Goal: Information Seeking & Learning: Check status

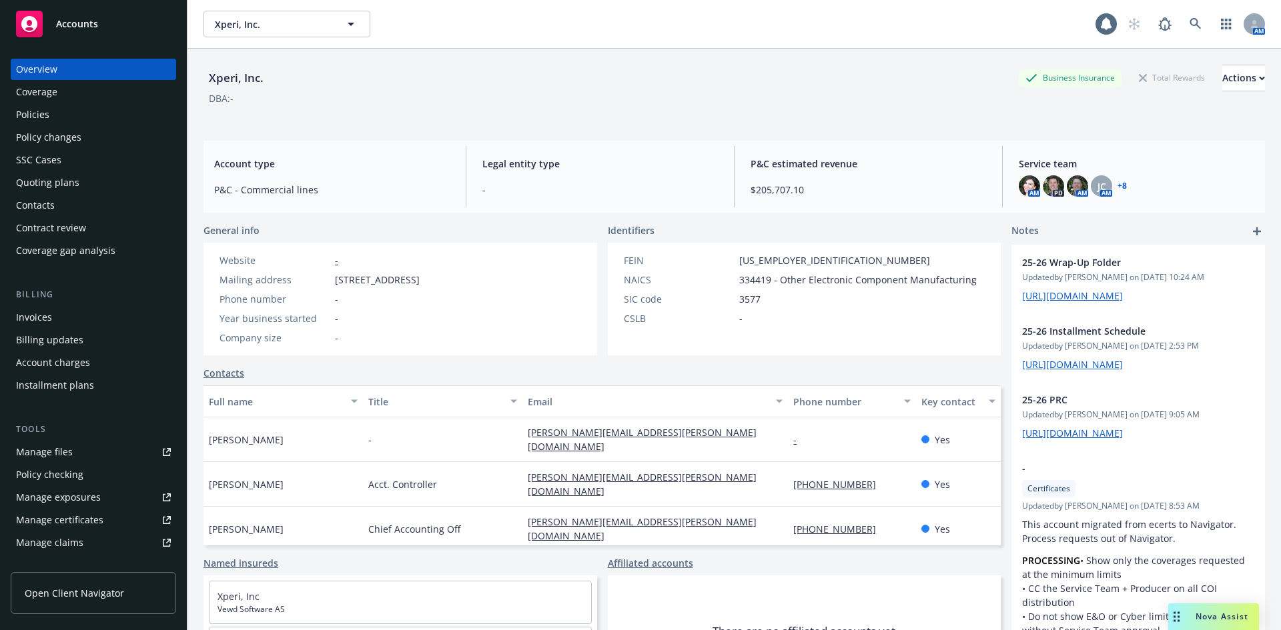
click at [580, 93] on div "DBA: -" at bounding box center [733, 98] width 1061 height 14
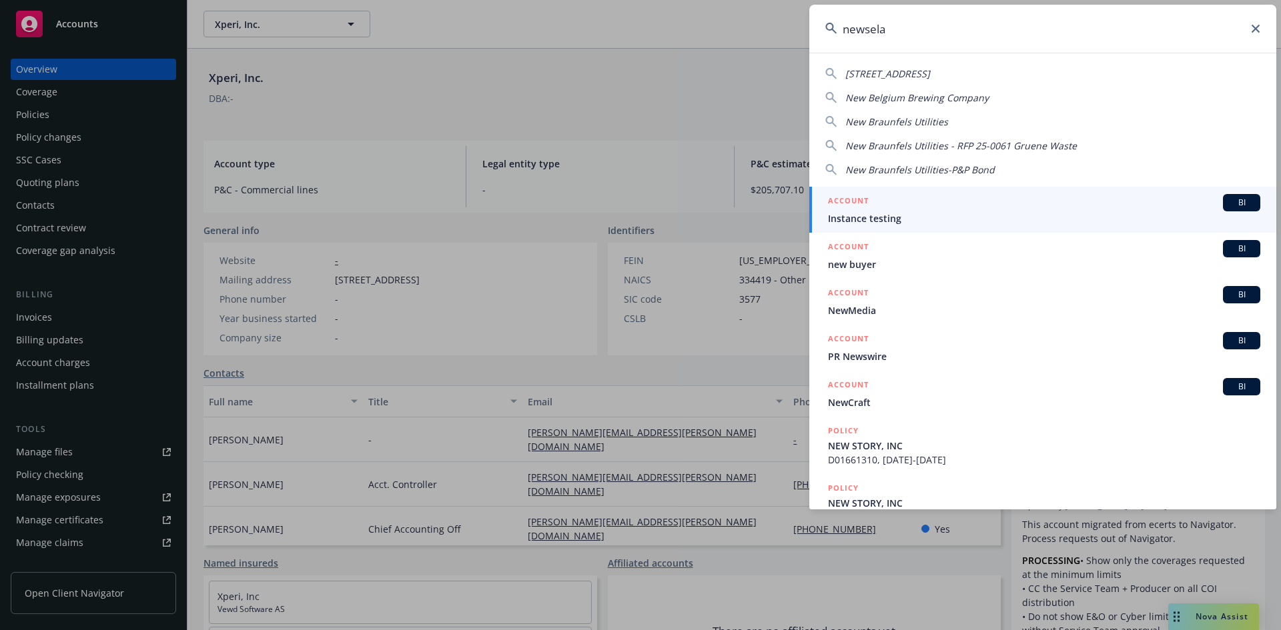
type input "newsela"
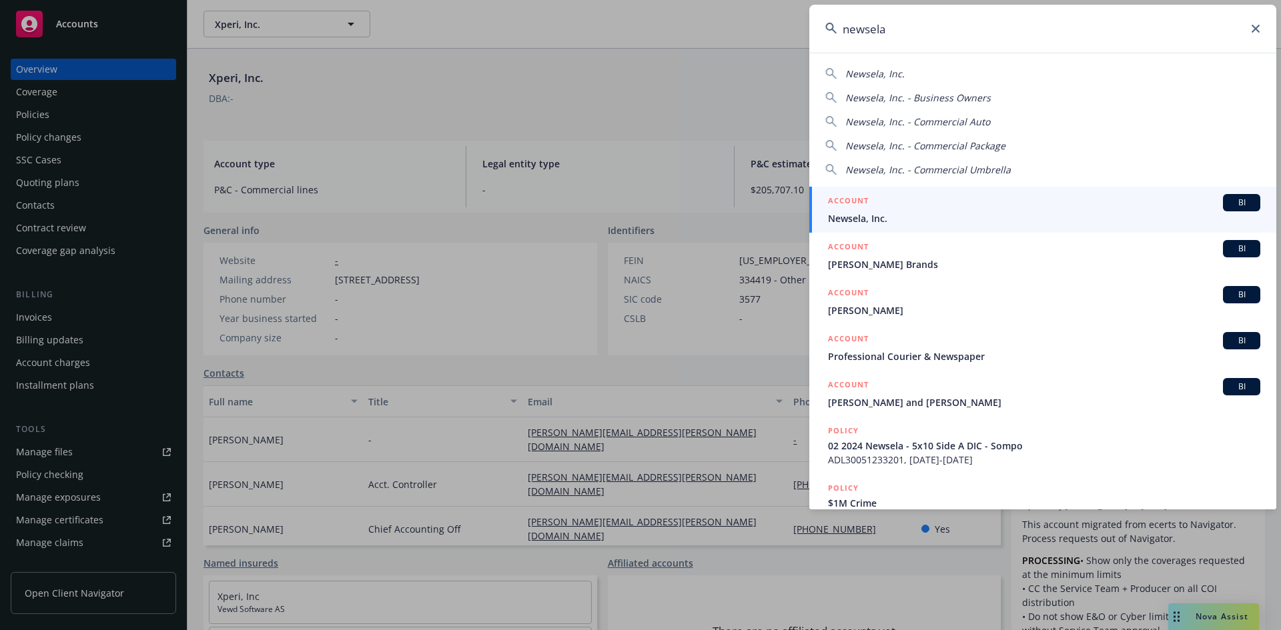
click at [1228, 200] on span "BI" at bounding box center [1241, 203] width 27 height 12
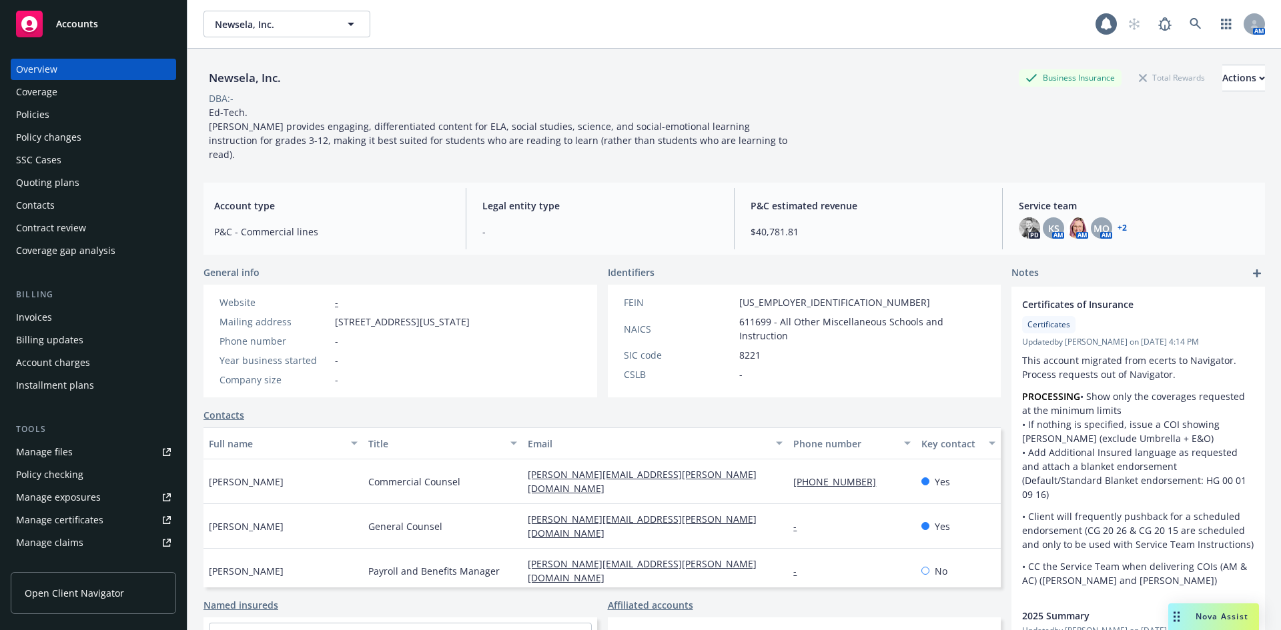
click at [58, 227] on div "Contract review" at bounding box center [51, 227] width 70 height 21
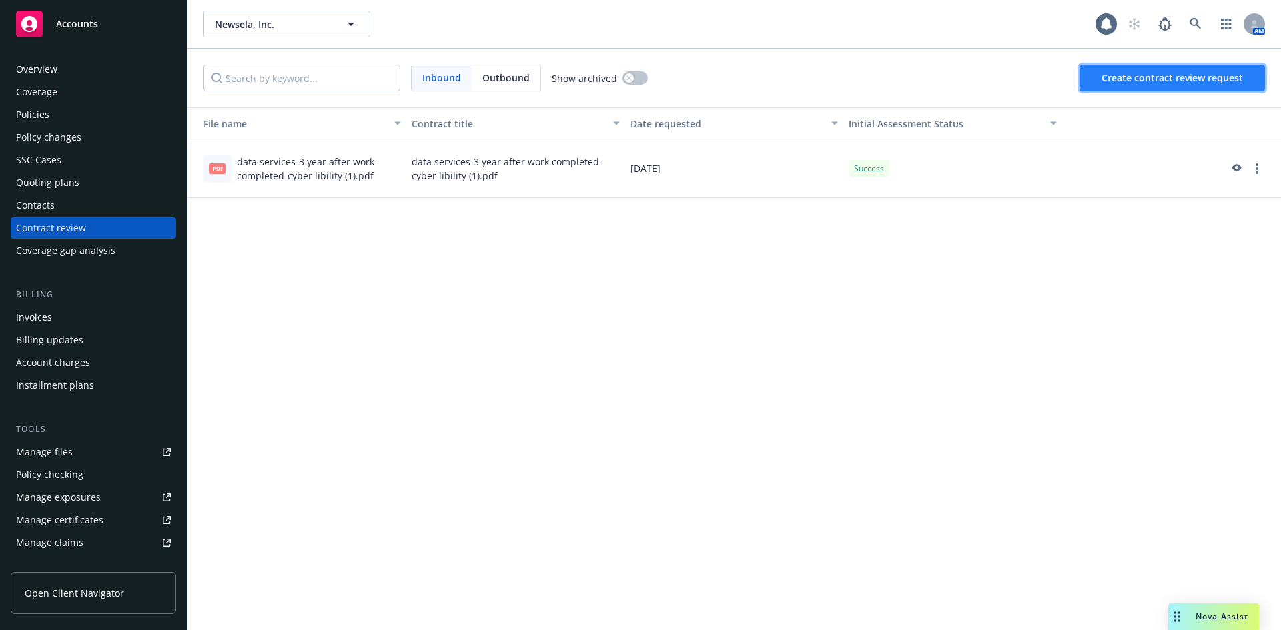
click at [1163, 83] on span "Create contract review request" at bounding box center [1171, 77] width 141 height 13
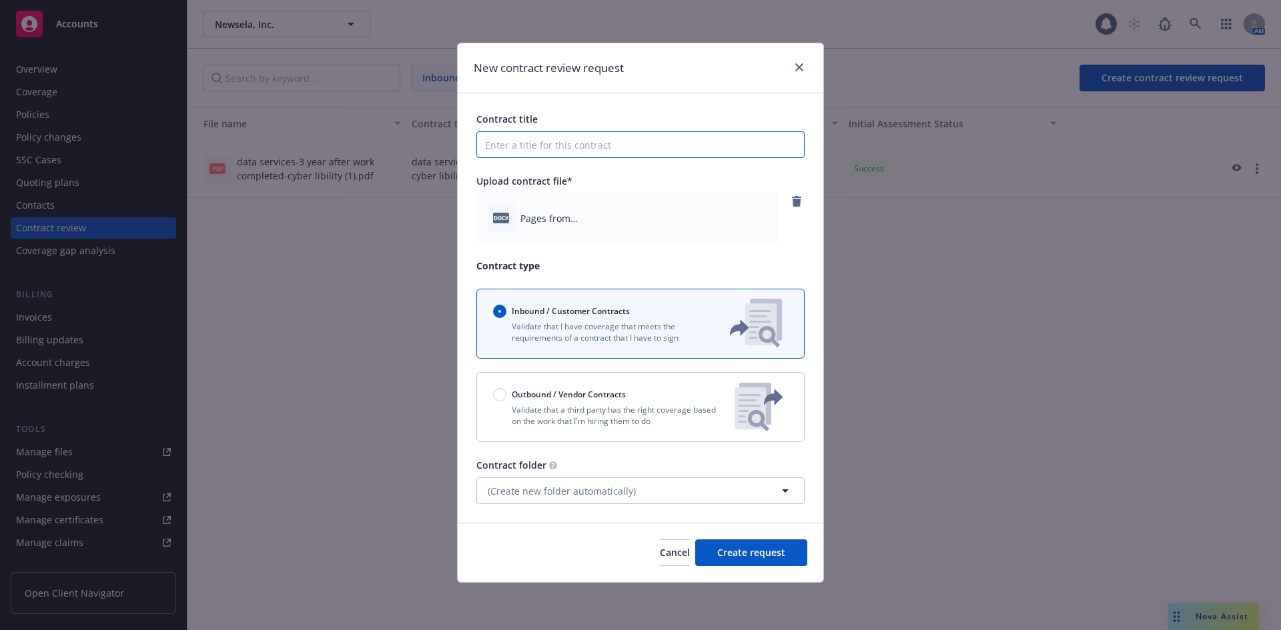
click at [538, 151] on input "Contract title" at bounding box center [640, 144] width 328 height 27
type input "C"
type input "Library Materials"
click at [745, 553] on span "Create request" at bounding box center [751, 552] width 68 height 13
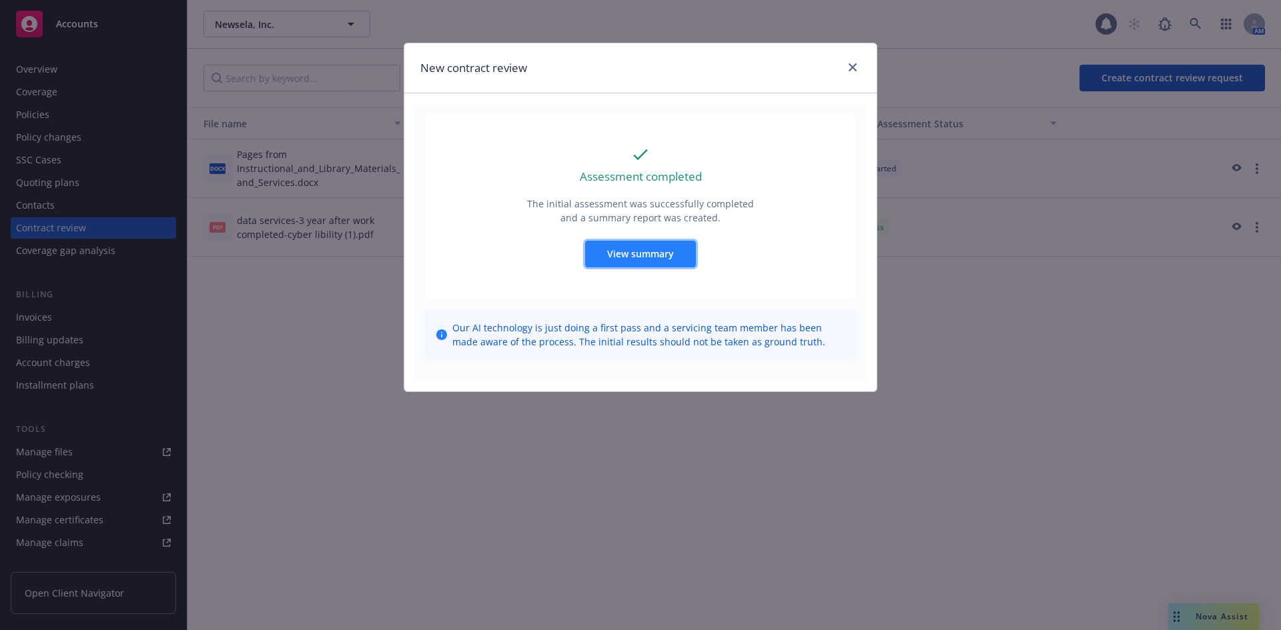
click at [651, 249] on span "View summary" at bounding box center [640, 253] width 67 height 13
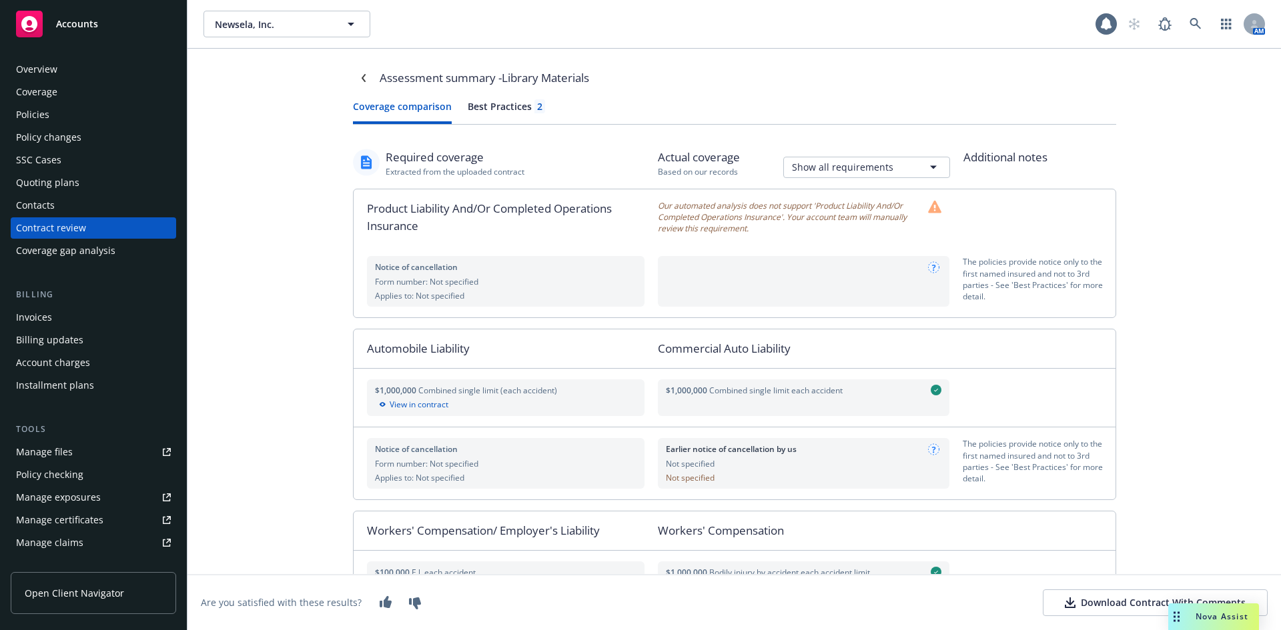
click at [1087, 596] on button "Download Contract With Comments" at bounding box center [1155, 603] width 225 height 27
click at [47, 114] on div "Policies" at bounding box center [32, 114] width 33 height 21
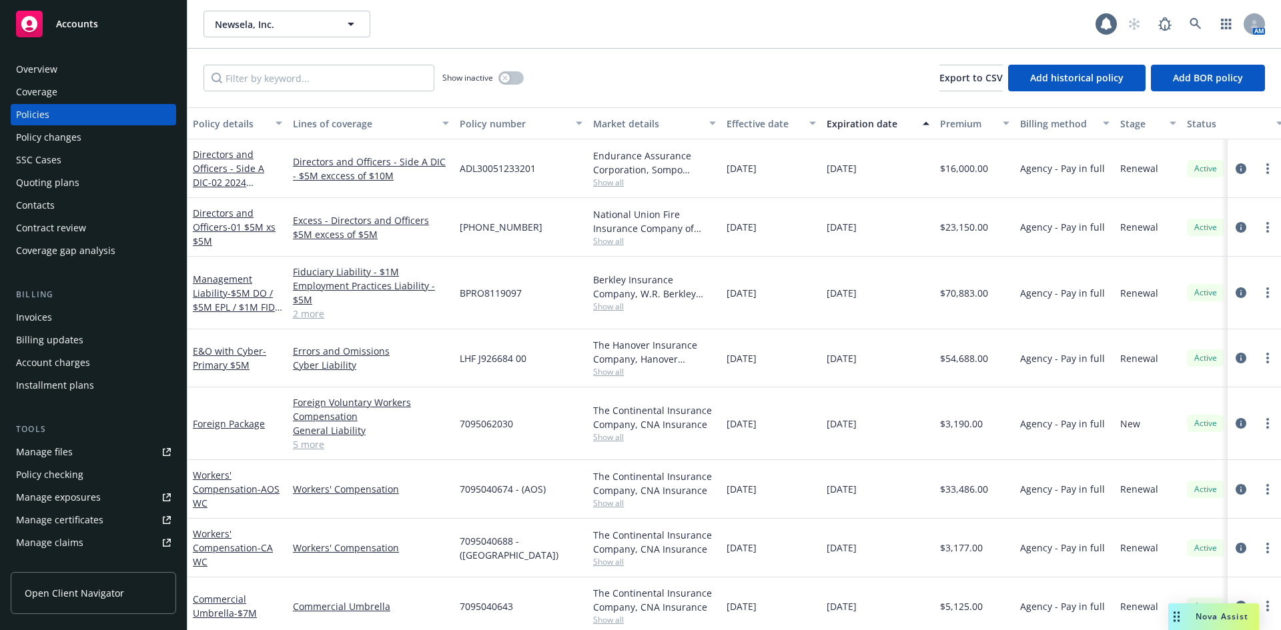
click at [680, 77] on div "Show inactive Export to CSV Add historical policy Add BOR policy" at bounding box center [733, 78] width 1093 height 59
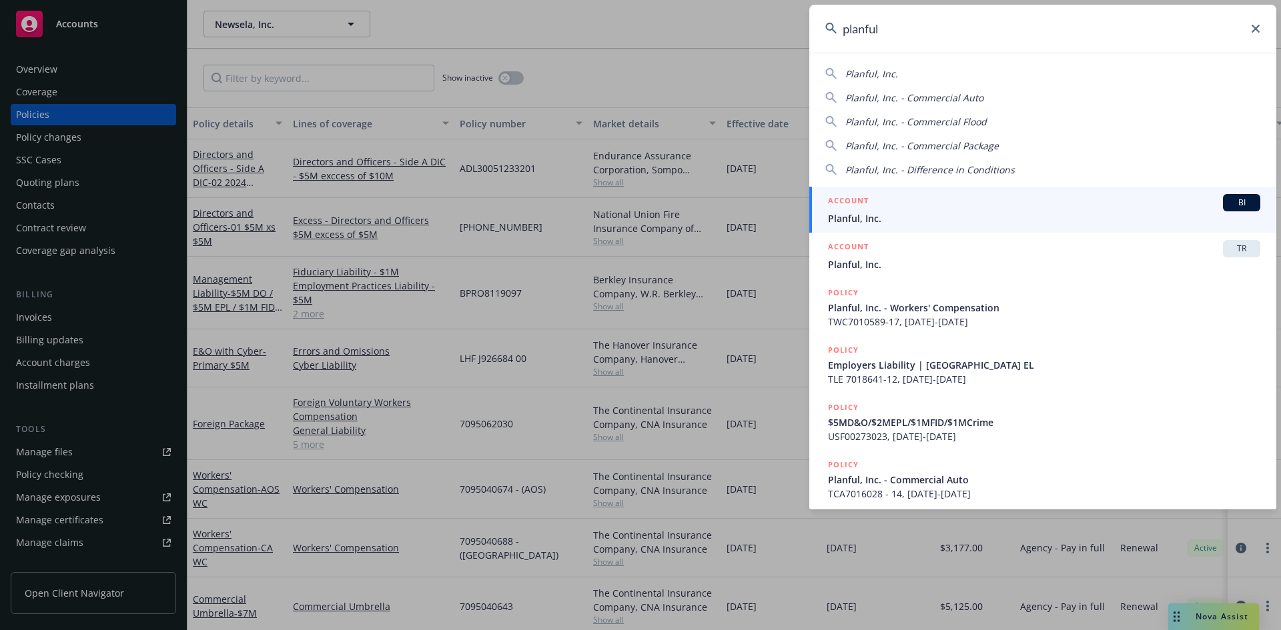
type input "planful"
click at [1244, 199] on span "BI" at bounding box center [1241, 203] width 27 height 12
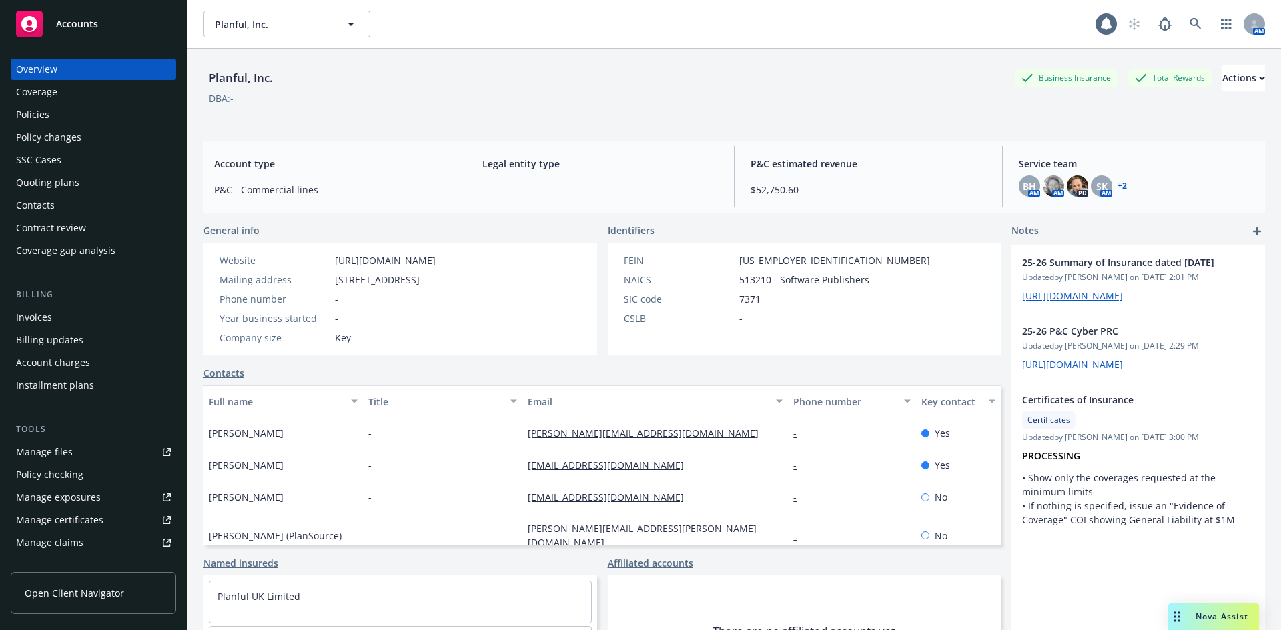
drag, startPoint x: 621, startPoint y: 136, endPoint x: 626, endPoint y: 129, distance: 9.1
click at [622, 136] on div "Planful, Inc. Business Insurance Total Rewards Actions DBA: - Account type P&C …" at bounding box center [733, 356] width 1061 height 614
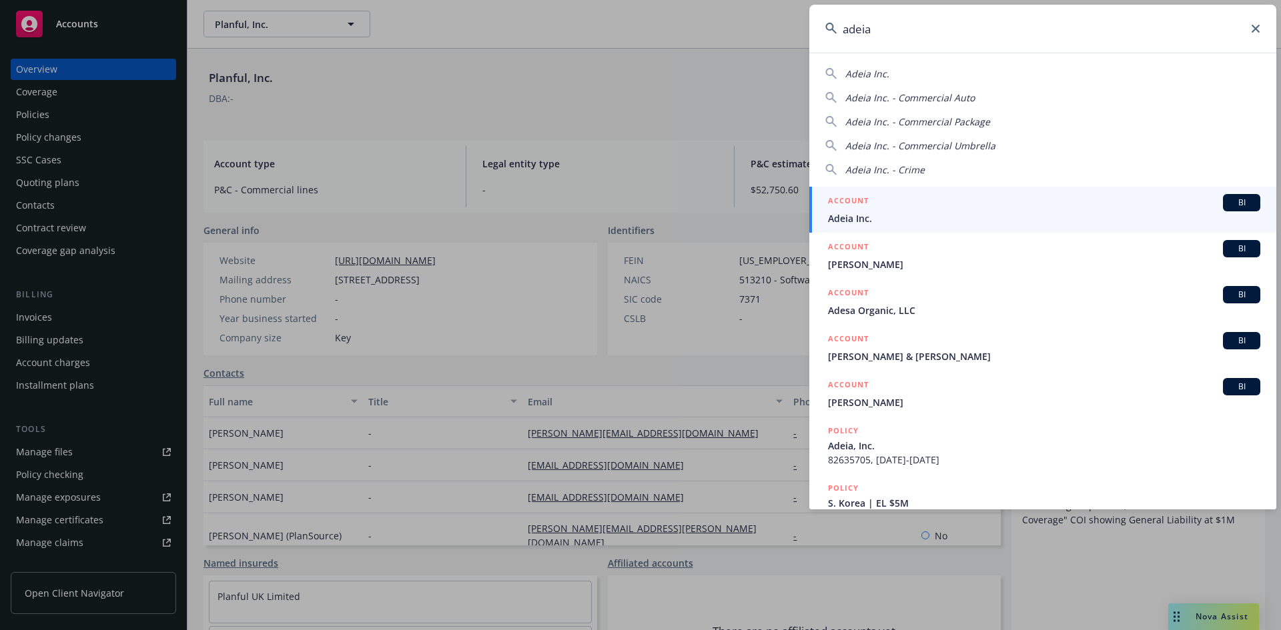
type input "adeia"
click at [1223, 204] on div "BI" at bounding box center [1241, 202] width 37 height 17
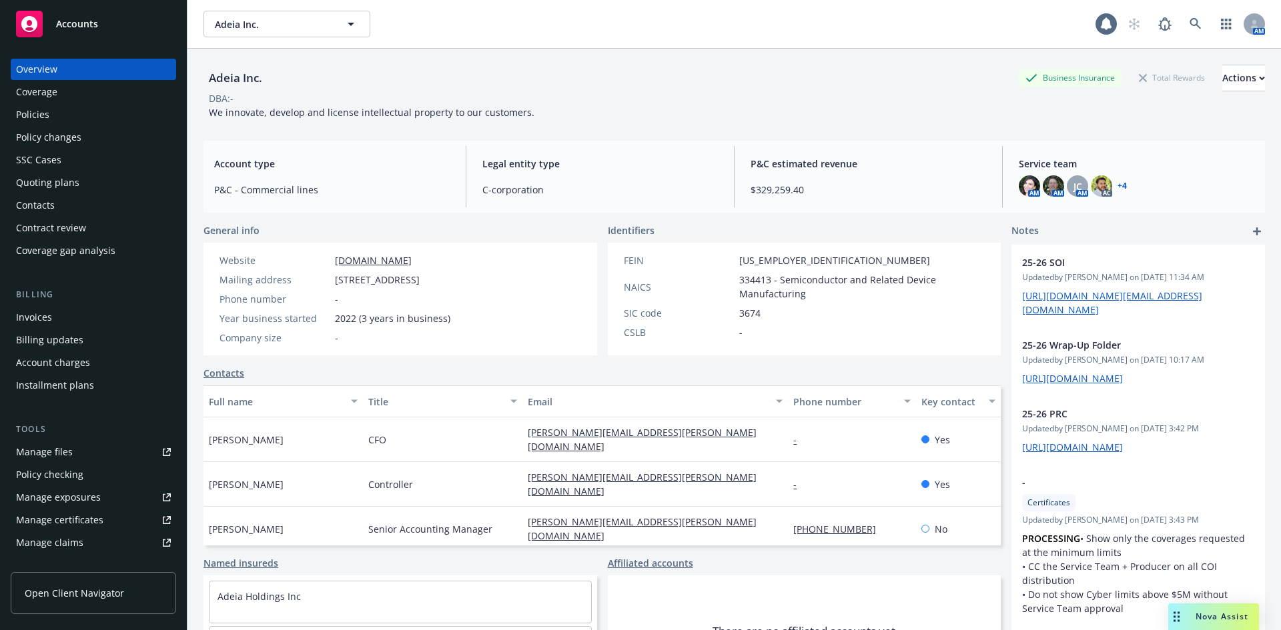
click at [43, 121] on div "Policies" at bounding box center [32, 114] width 33 height 21
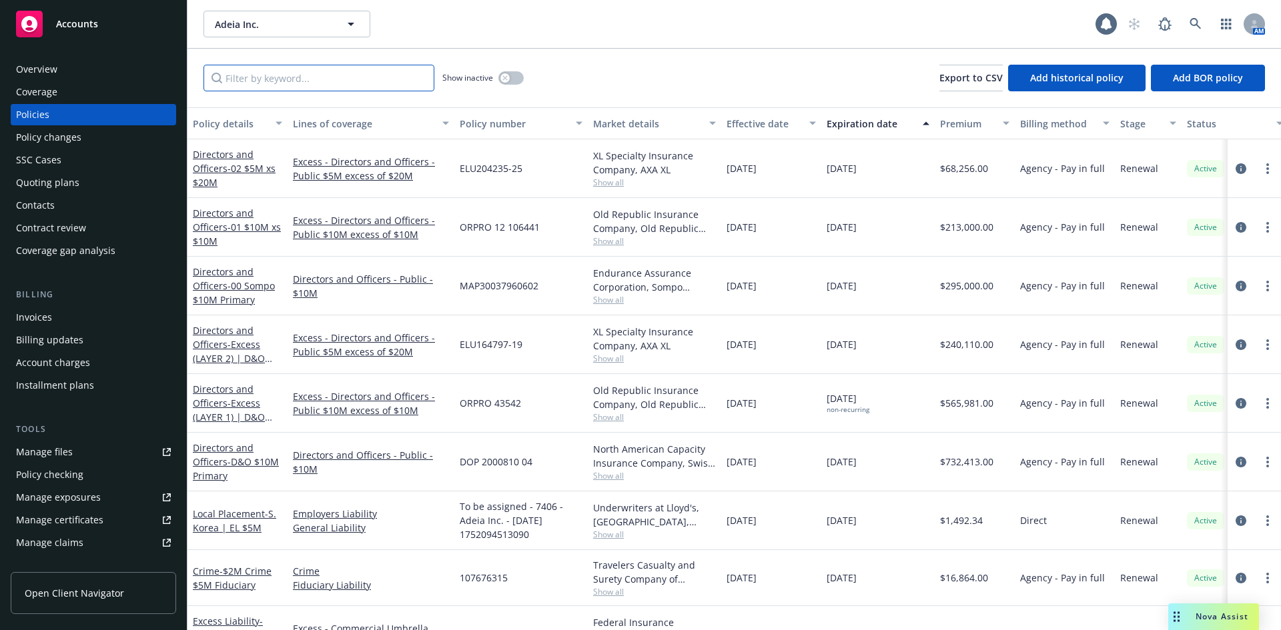
click at [348, 85] on input "Filter by keyword..." at bounding box center [318, 78] width 231 height 27
paste input "TWC7023001"
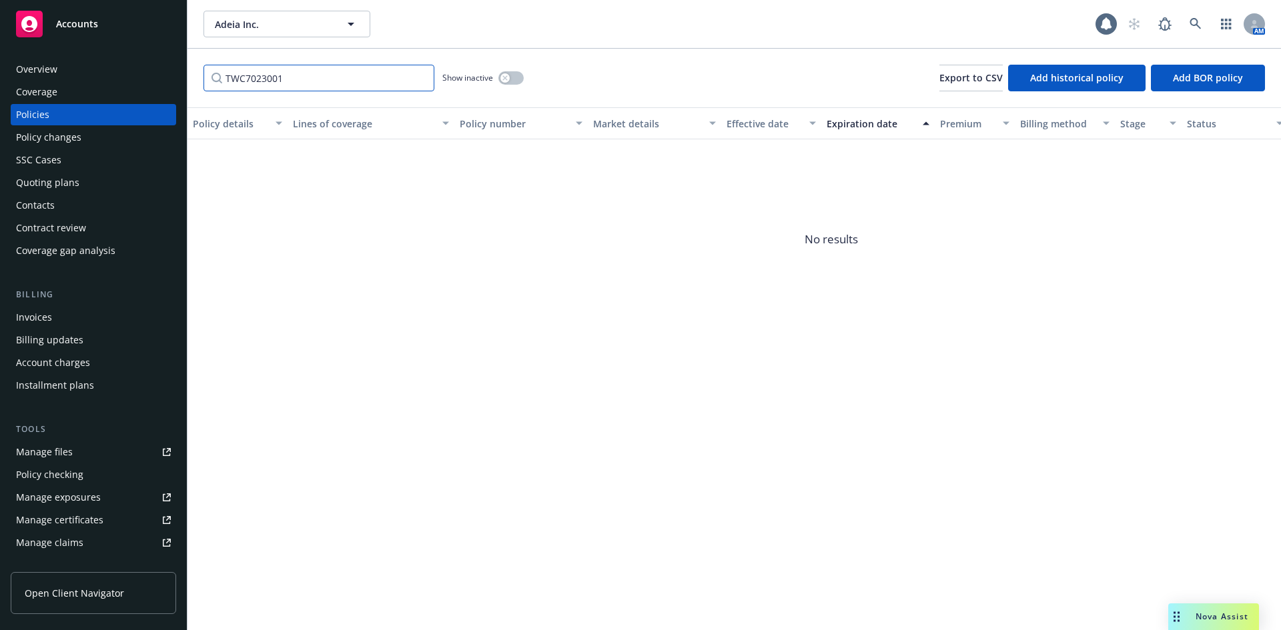
drag, startPoint x: 238, startPoint y: 76, endPoint x: 250, endPoint y: 74, distance: 12.2
click at [237, 76] on input "TWC7023001" at bounding box center [318, 78] width 231 height 27
click at [253, 74] on input "TWC7023001" at bounding box center [318, 78] width 231 height 27
type input "023001"
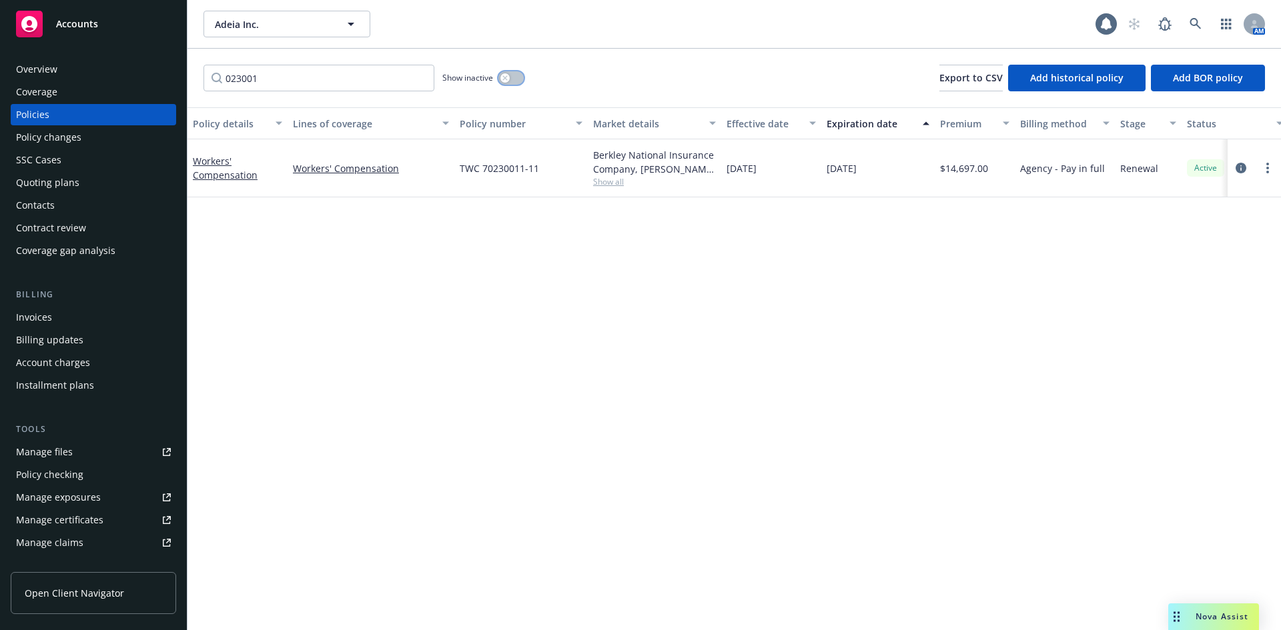
click at [508, 78] on icon "button" at bounding box center [504, 77] width 5 height 5
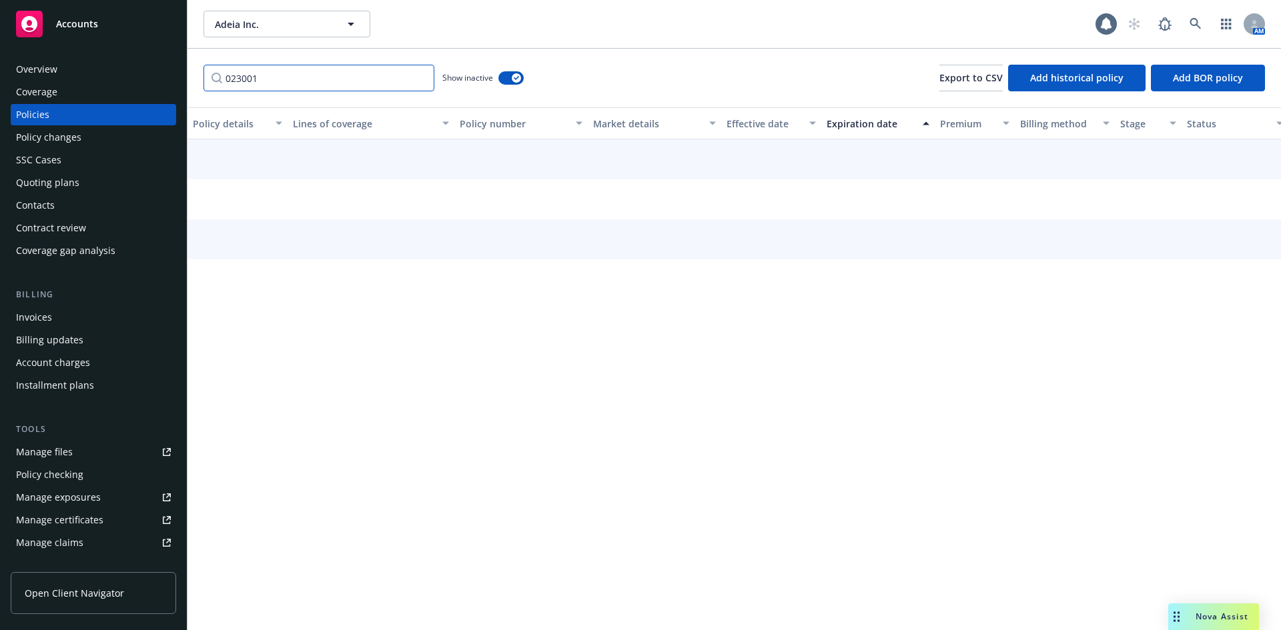
click at [294, 81] on input "023001" at bounding box center [318, 78] width 231 height 27
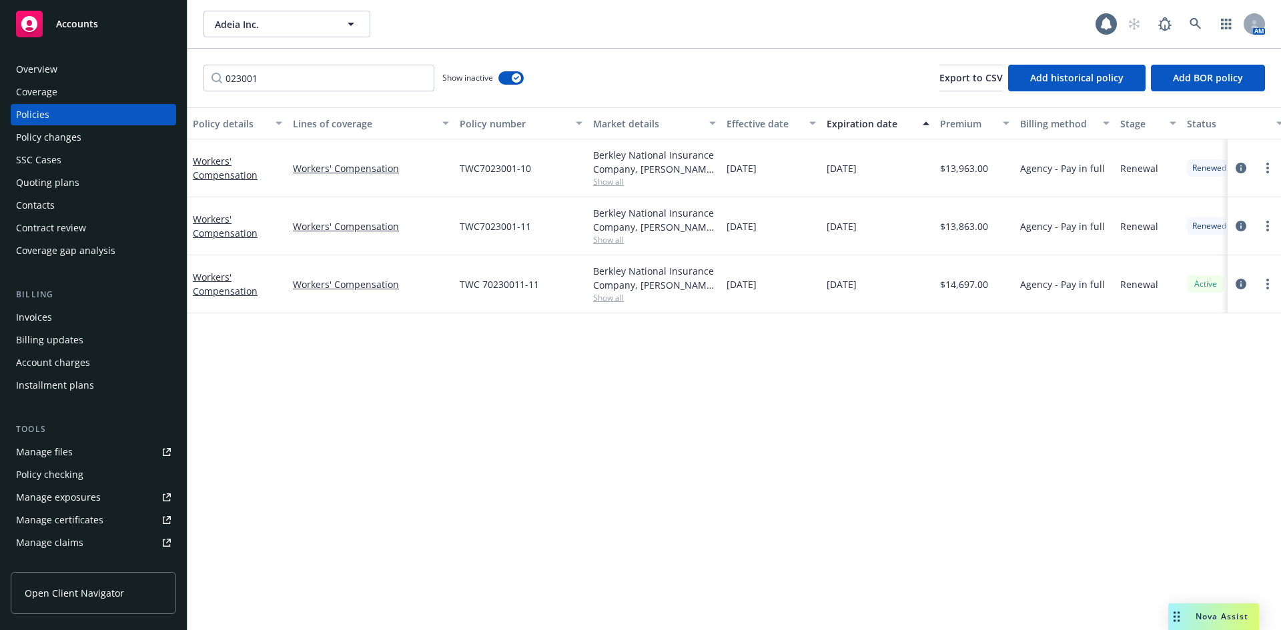
click at [386, 448] on div "Policy details Lines of coverage Policy number Market details Effective date Ex…" at bounding box center [733, 368] width 1093 height 523
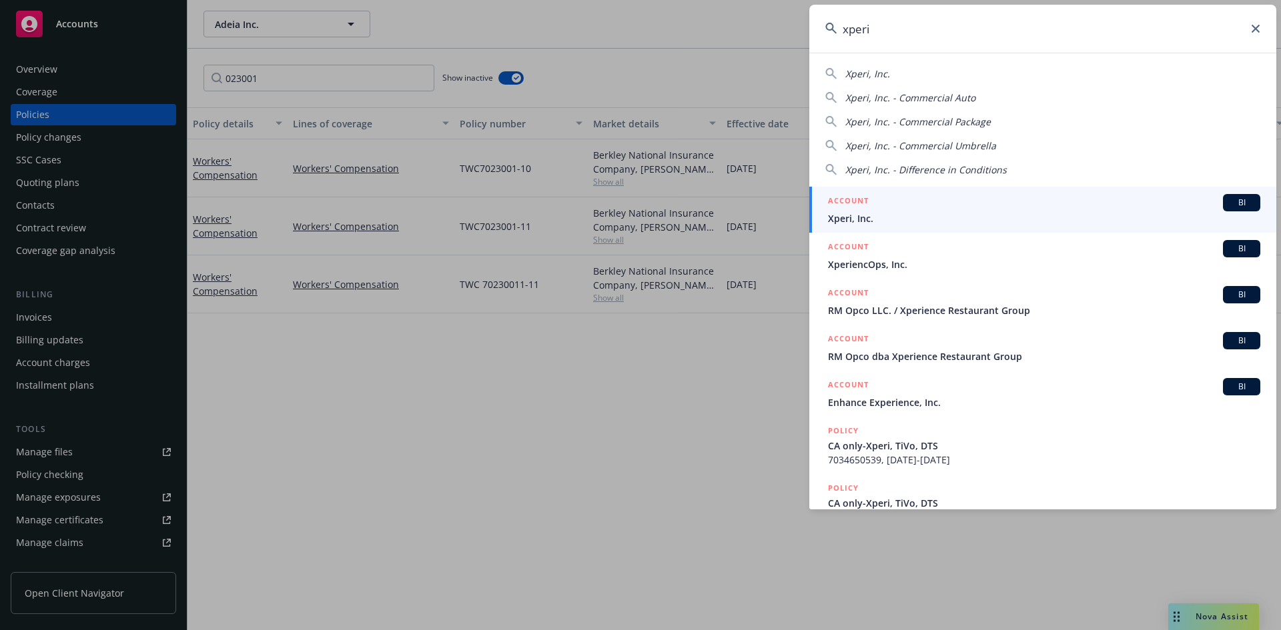
type input "xperi"
click at [1240, 199] on span "BI" at bounding box center [1241, 203] width 27 height 12
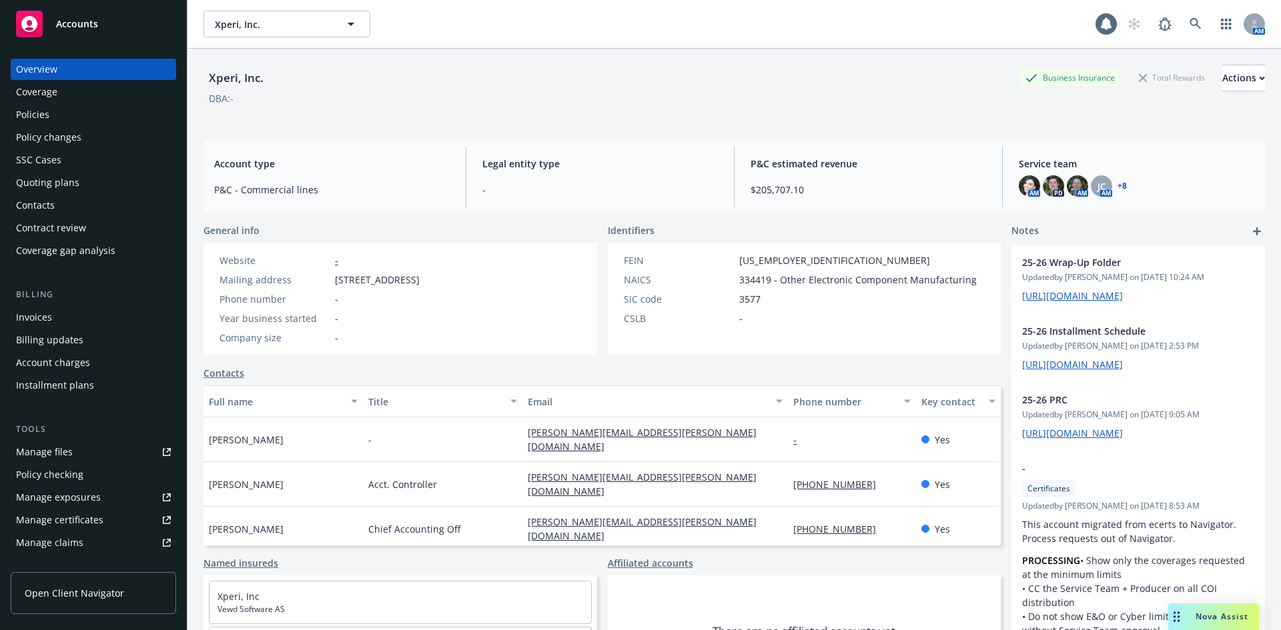
click at [69, 449] on div "Manage files" at bounding box center [44, 452] width 57 height 21
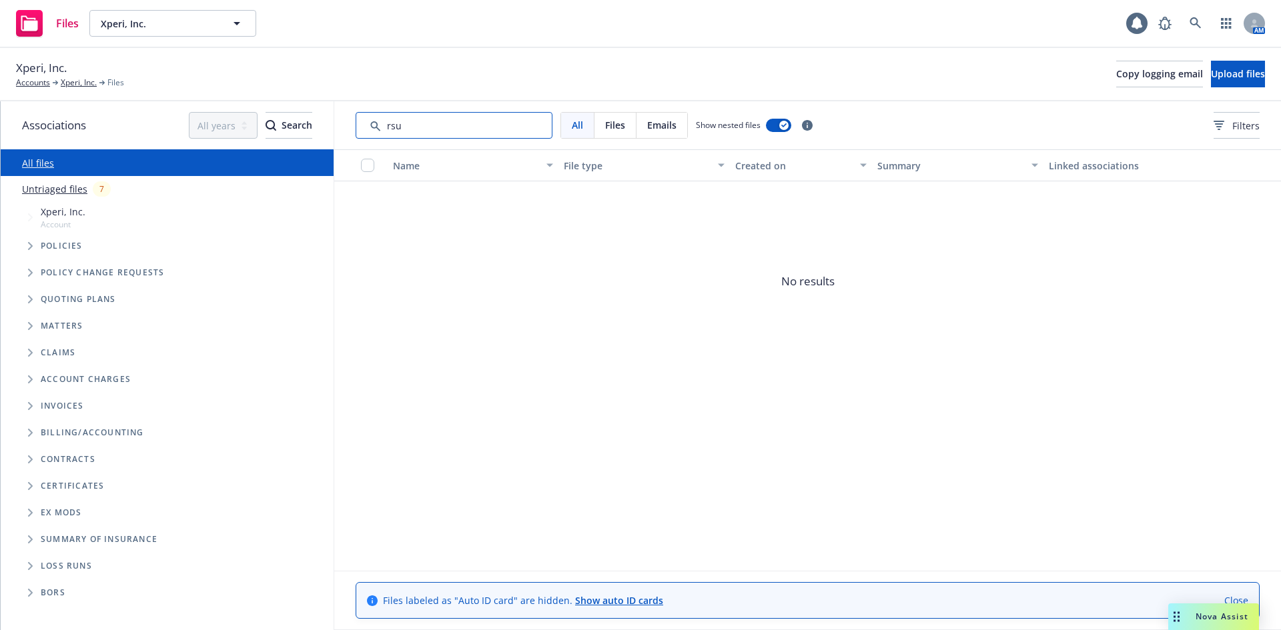
drag, startPoint x: 436, startPoint y: 124, endPoint x: 310, endPoint y: 115, distance: 125.7
click at [333, 117] on div "Associations All years 2027 2026 2025 2024 2023 2022 2021 2020 2019 2018 2017 2…" at bounding box center [641, 365] width 1280 height 529
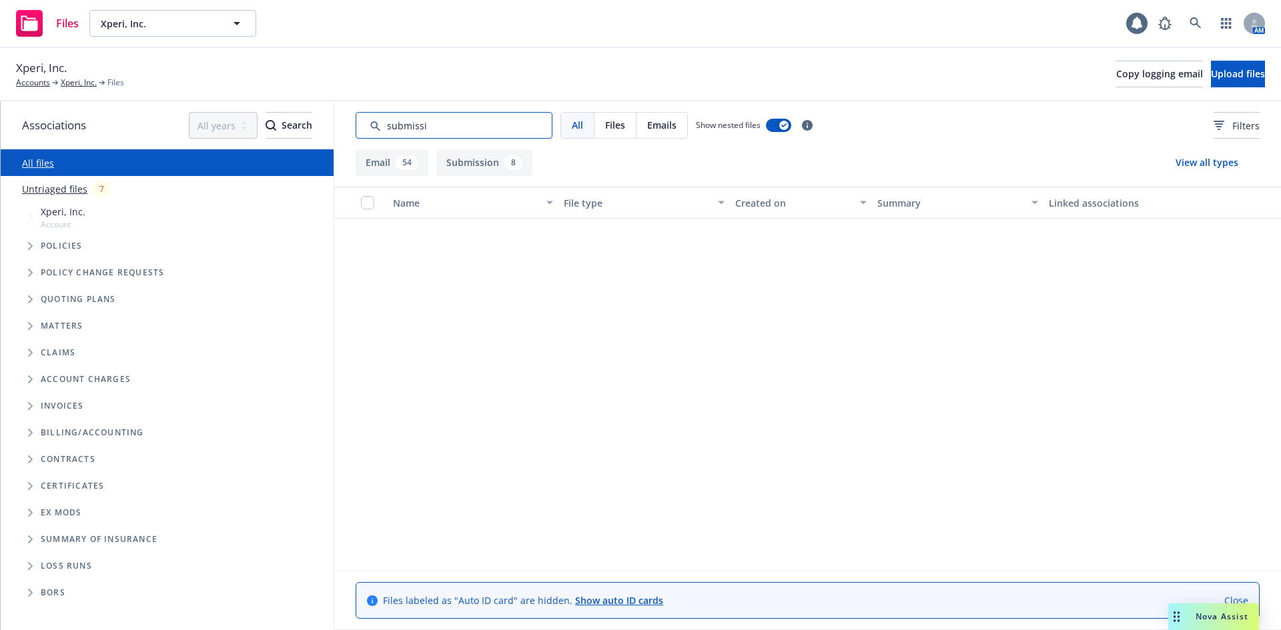
scroll to position [1556, 0]
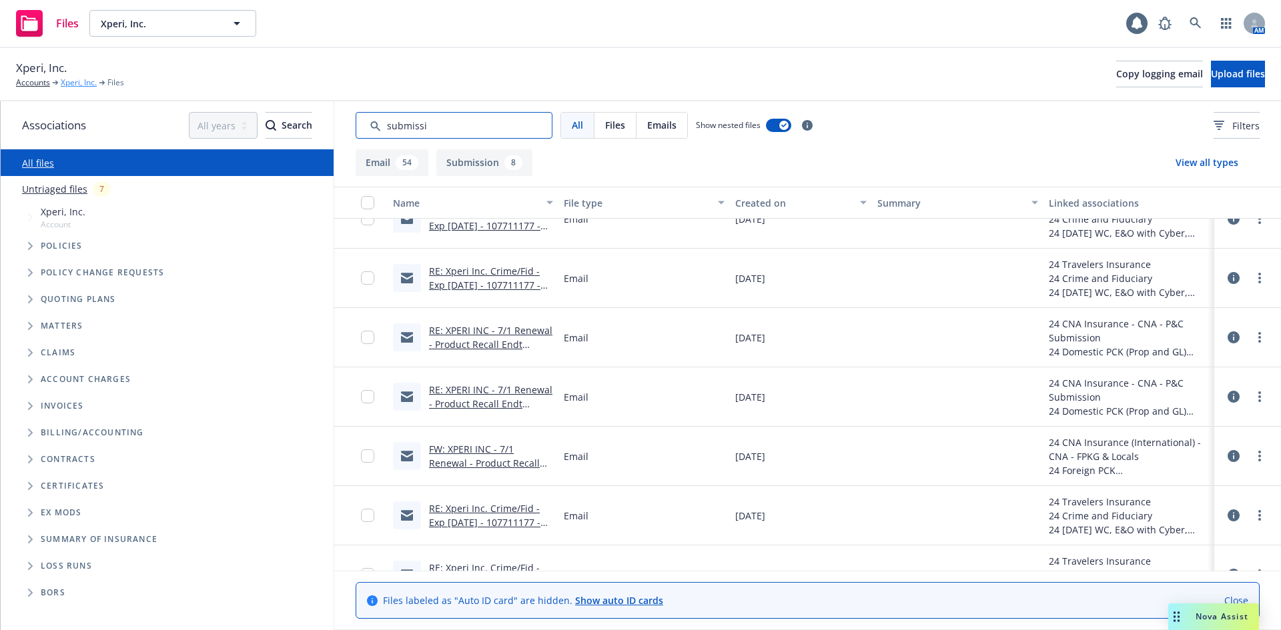
type input "submissi"
click at [75, 84] on link "Xperi, Inc." at bounding box center [79, 83] width 36 height 12
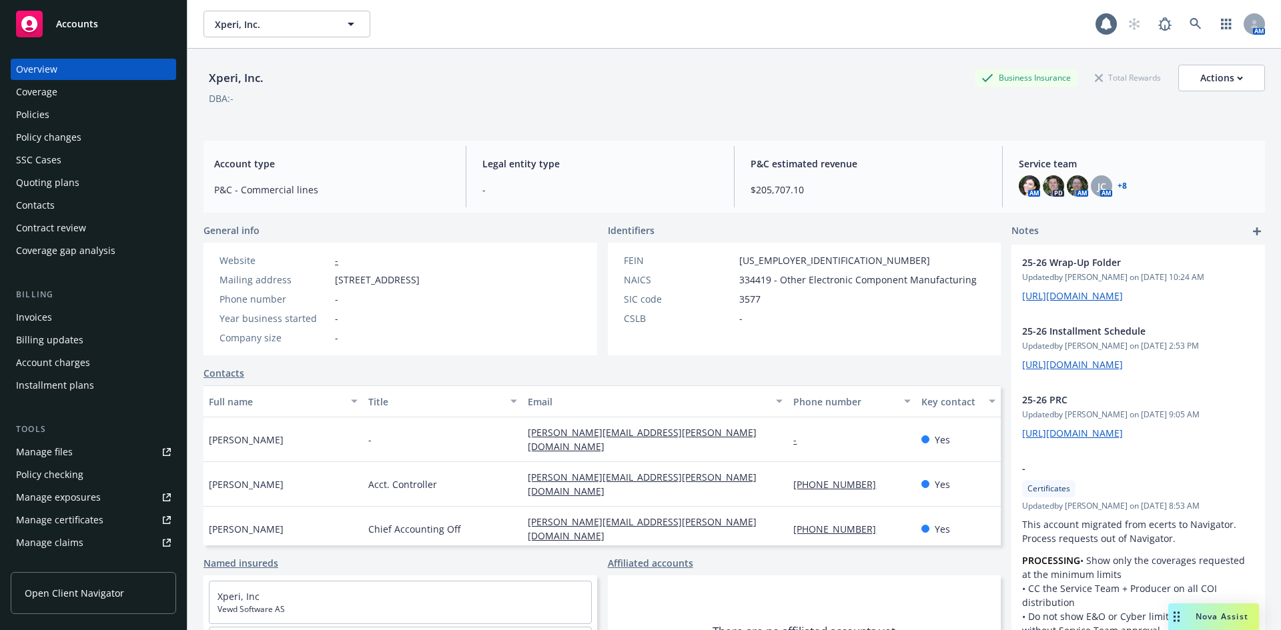
click at [45, 188] on div "Quoting plans" at bounding box center [47, 182] width 63 height 21
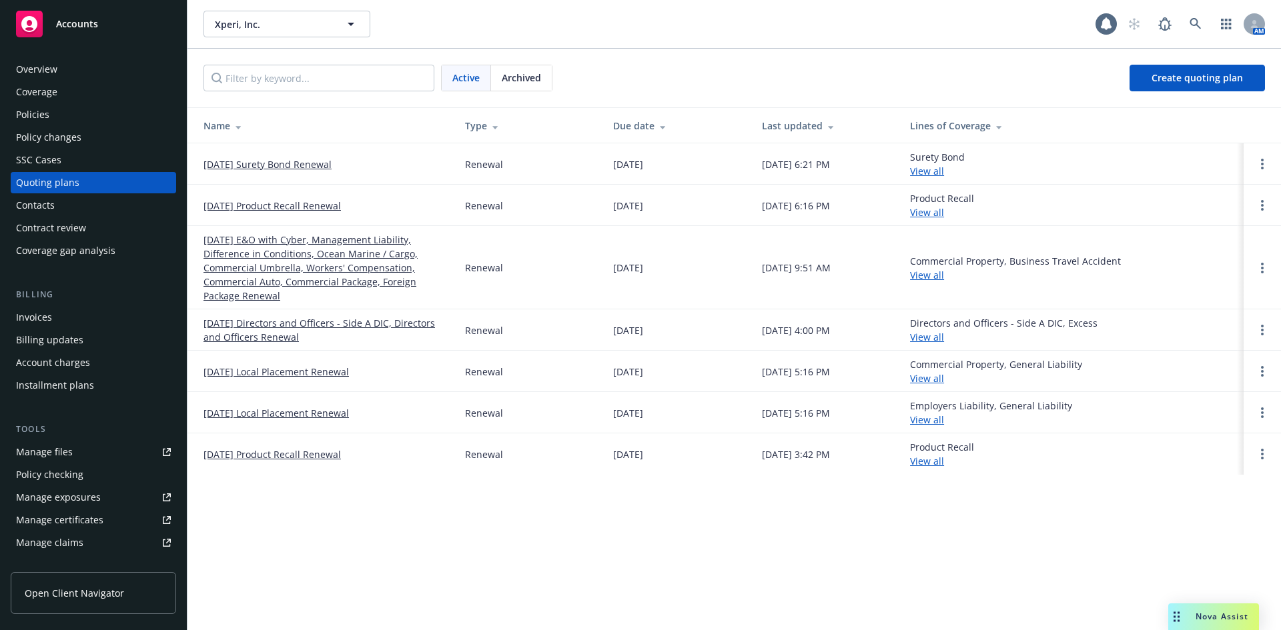
click at [40, 457] on div "Manage files" at bounding box center [44, 452] width 57 height 21
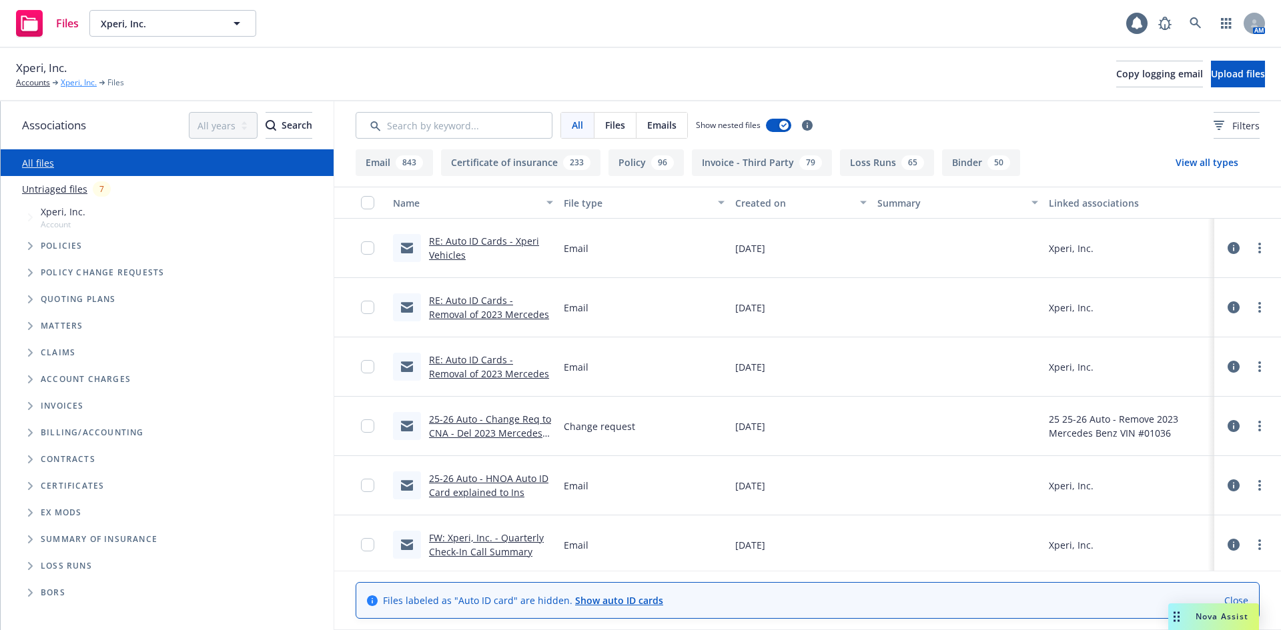
click at [71, 81] on link "Xperi, Inc." at bounding box center [79, 83] width 36 height 12
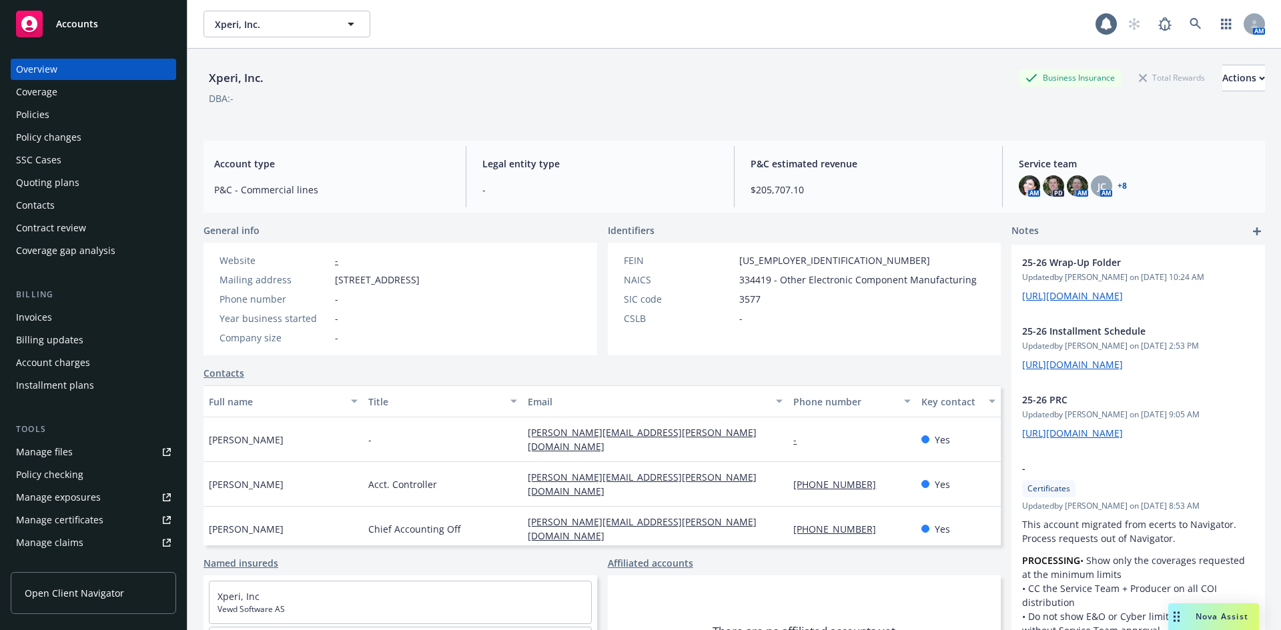
click at [37, 109] on div "Policies" at bounding box center [32, 114] width 33 height 21
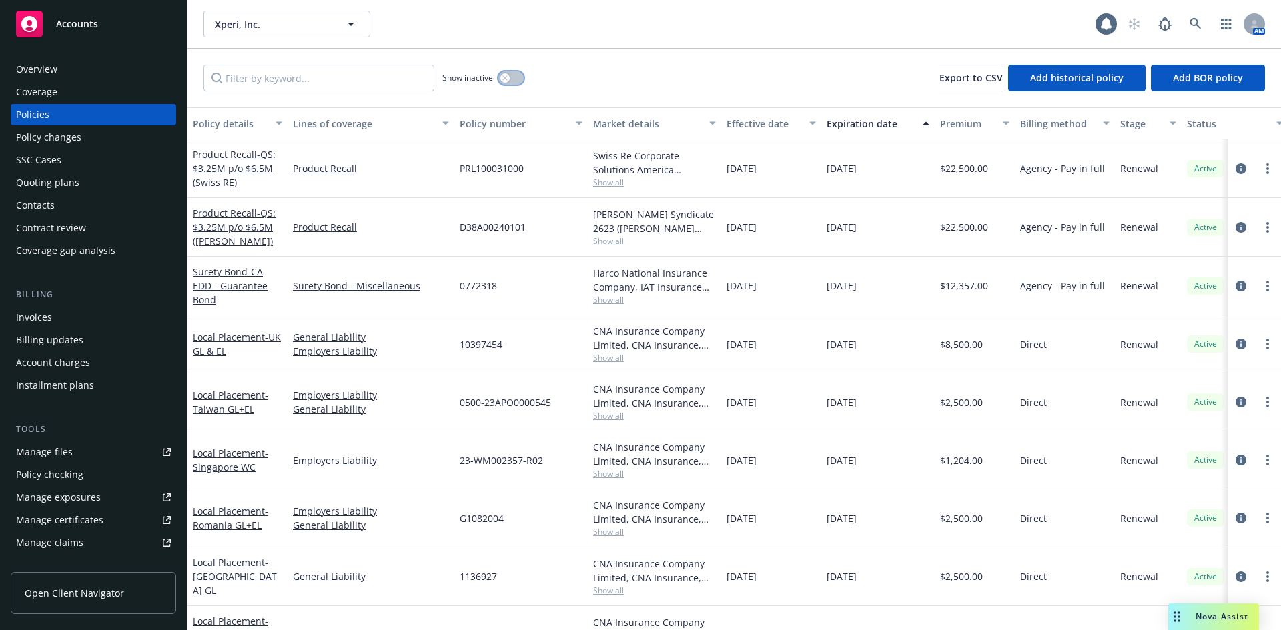
click at [504, 79] on icon "button" at bounding box center [504, 77] width 5 height 5
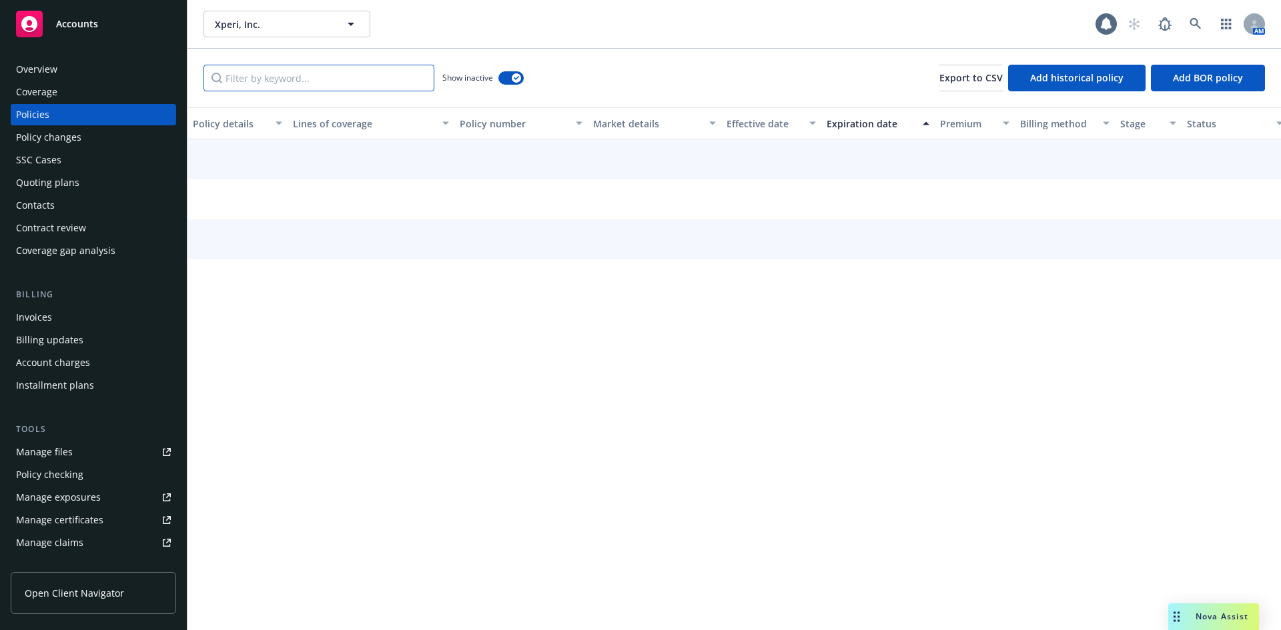
click at [281, 79] on input "Filter by keyword..." at bounding box center [318, 78] width 231 height 27
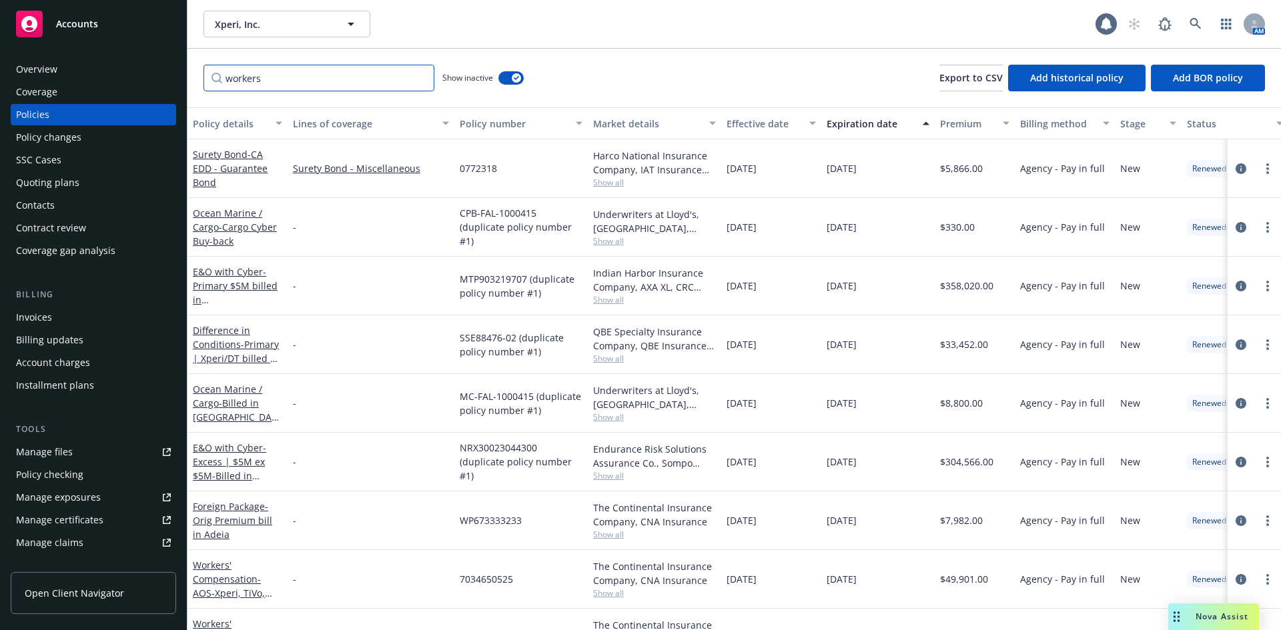
type input "workers"
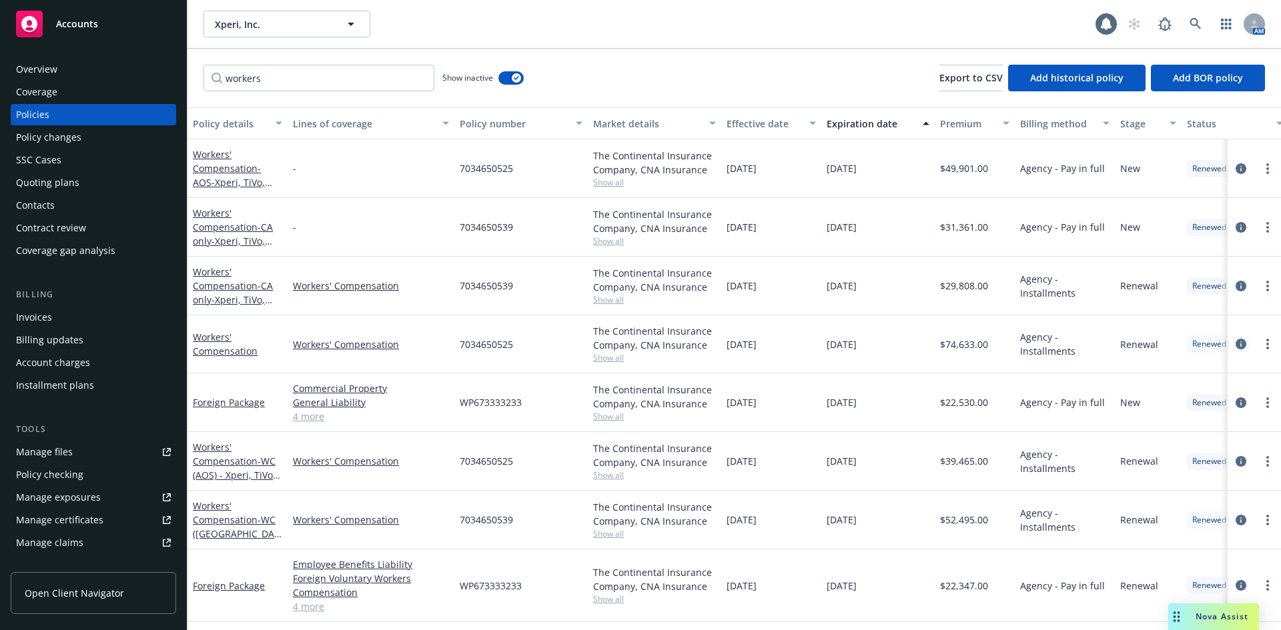
click at [1235, 343] on icon "circleInformation" at bounding box center [1240, 344] width 11 height 11
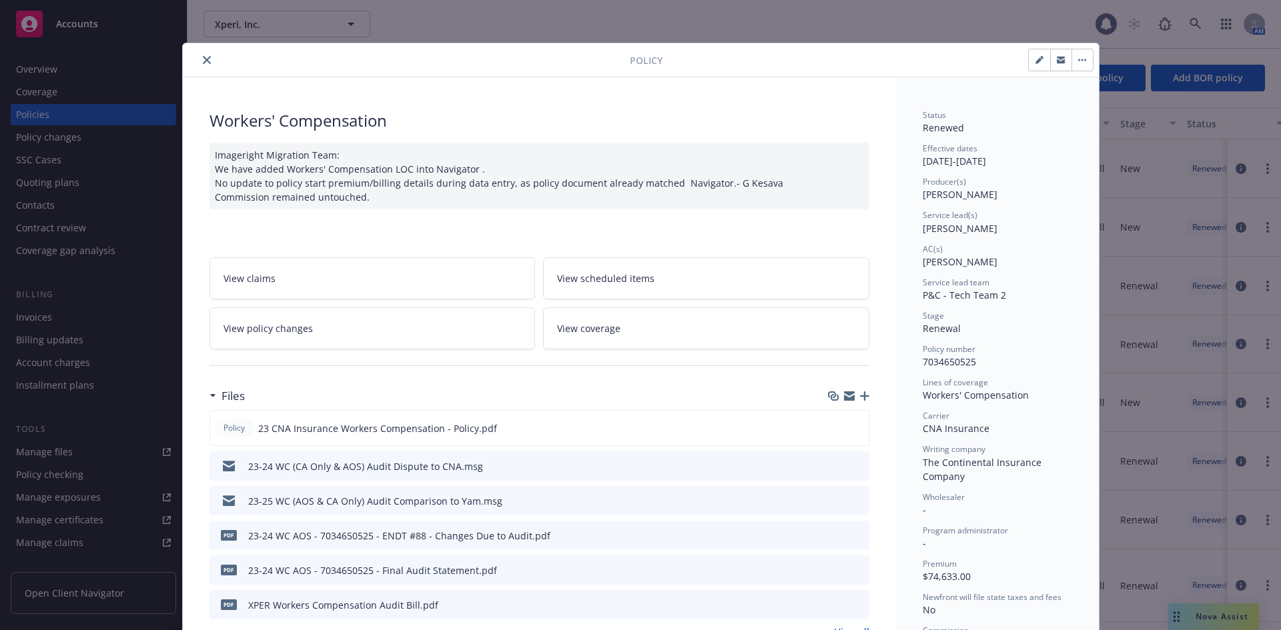
scroll to position [155, 0]
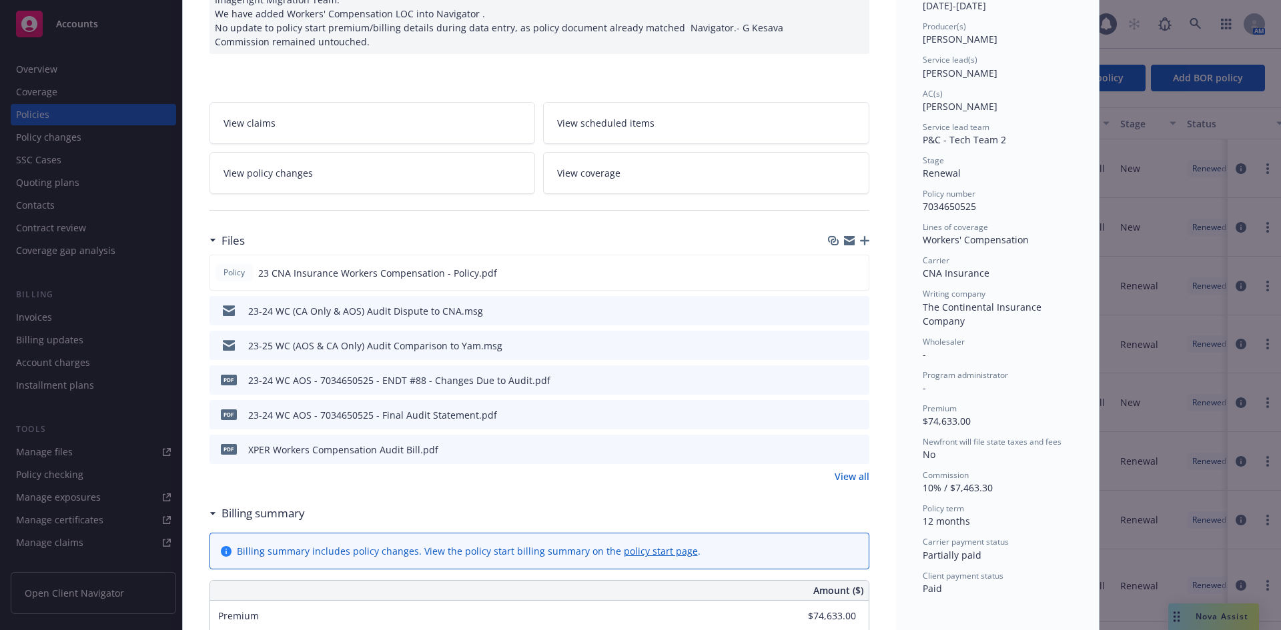
click at [855, 477] on link "View all" at bounding box center [851, 477] width 35 height 14
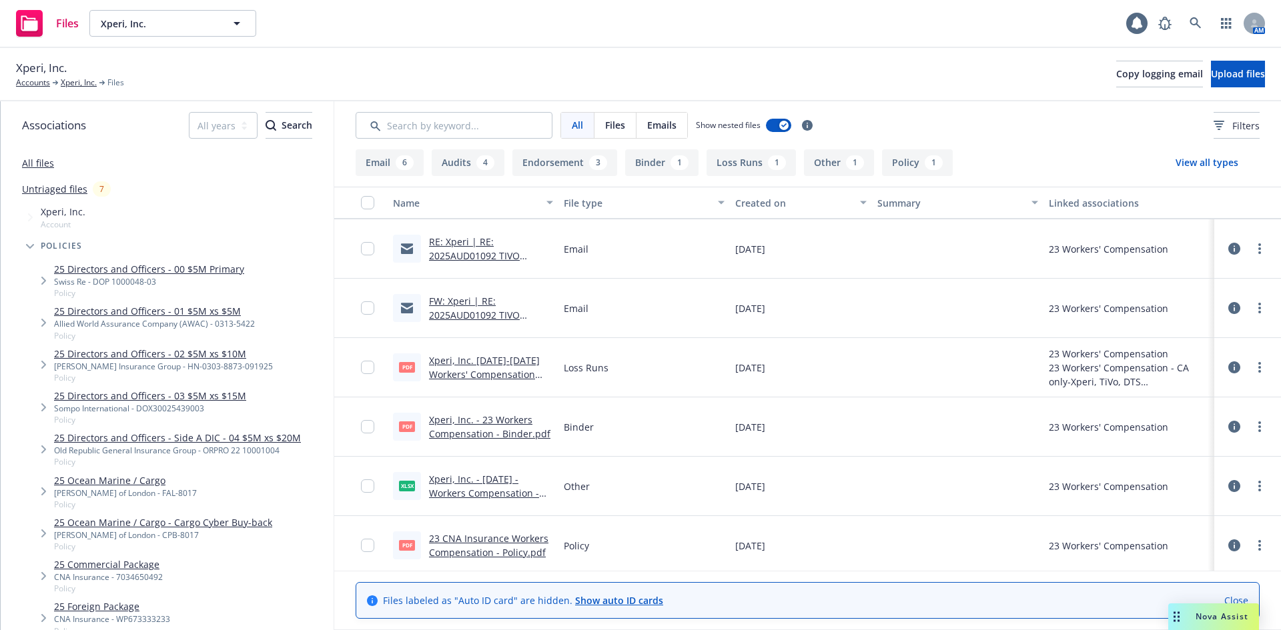
scroll to position [650, 0]
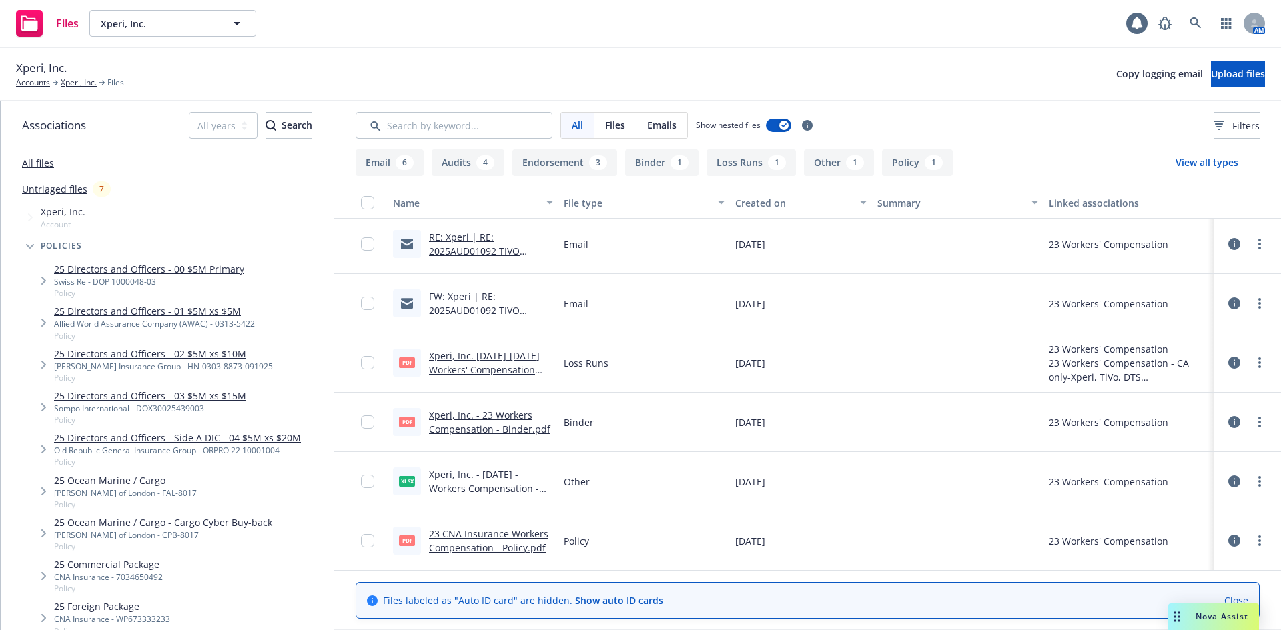
click at [480, 485] on link "Xperi, Inc. - 07.01.2023 - Workers Compensation - Migration Document Checklist.…" at bounding box center [484, 495] width 110 height 55
click at [517, 427] on link "Xperi, Inc. - 23 Workers Compensation - Binder.pdf" at bounding box center [489, 422] width 121 height 27
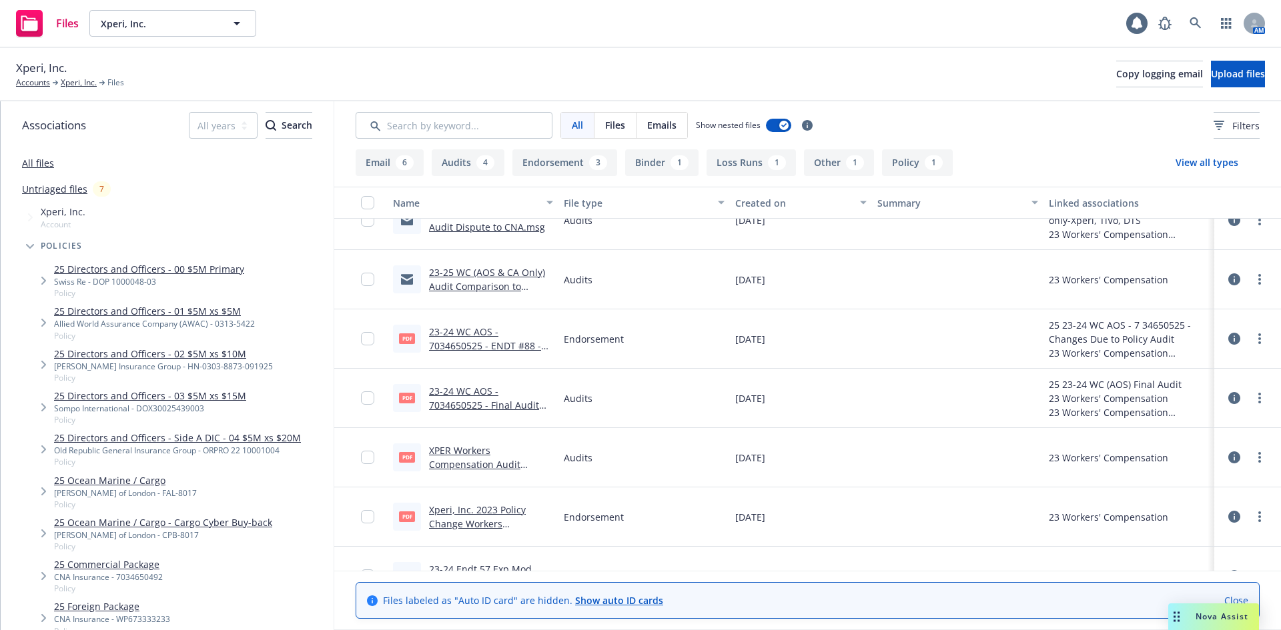
scroll to position [0, 0]
